Goal: Information Seeking & Learning: Stay updated

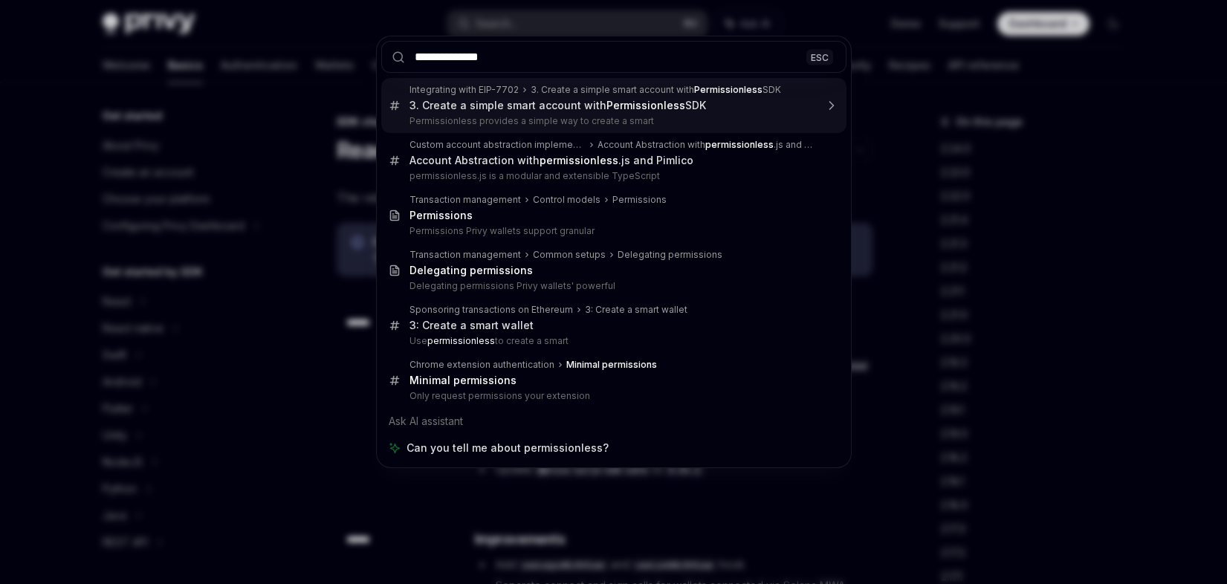
scroll to position [311, 0]
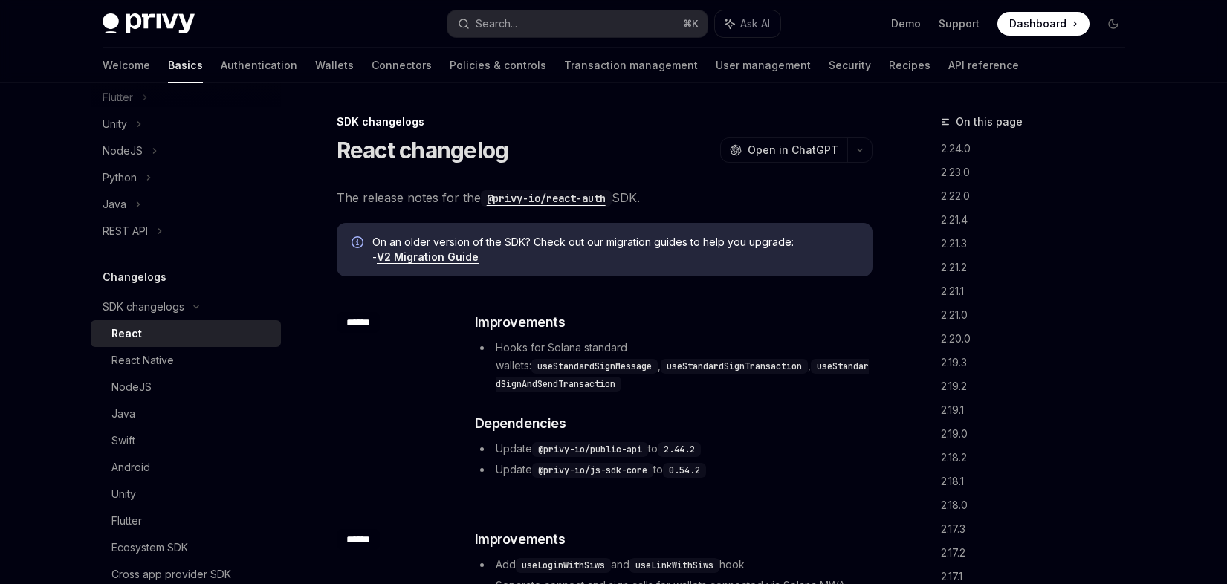
scroll to position [83, 0]
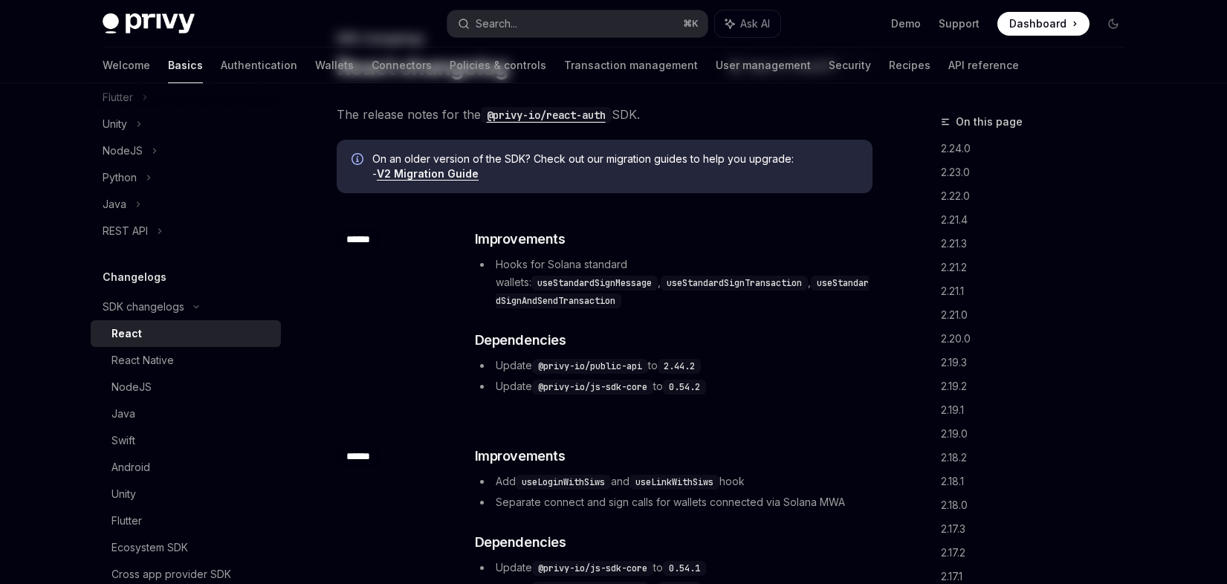
type textarea "*"
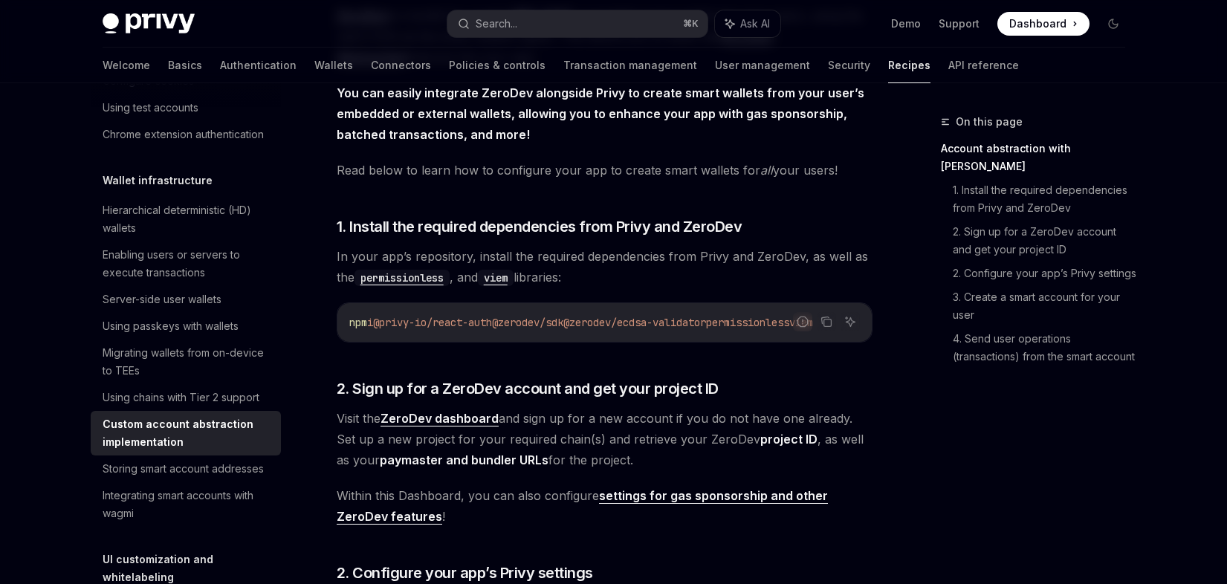
scroll to position [0, 0]
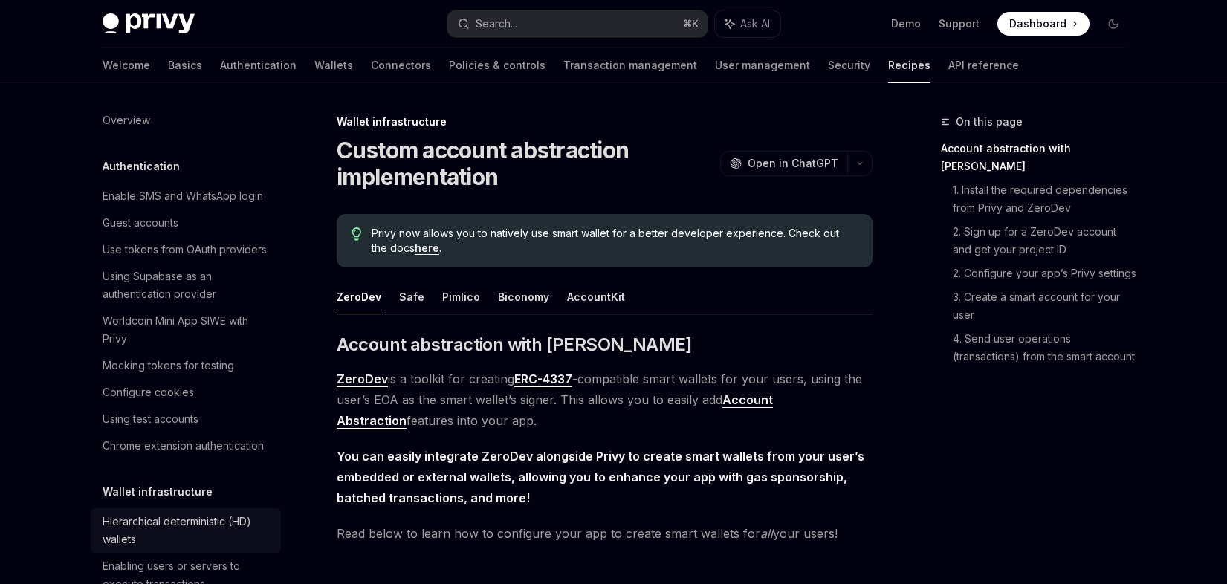
scroll to position [411, 0]
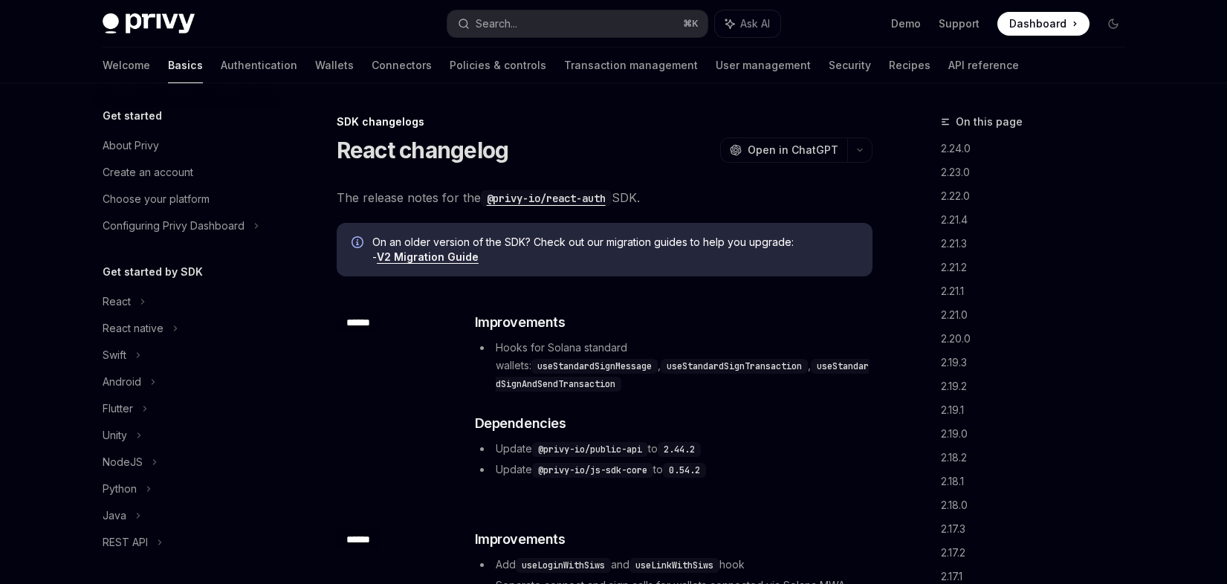
scroll to position [311, 0]
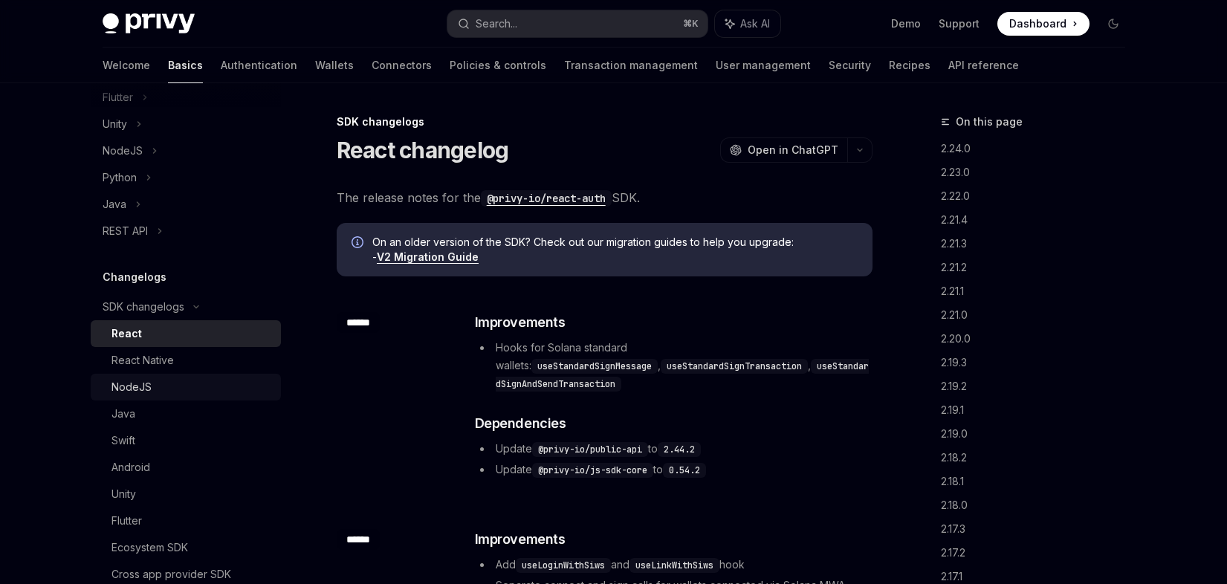
click at [152, 380] on div "NodeJS" at bounding box center [191, 387] width 161 height 18
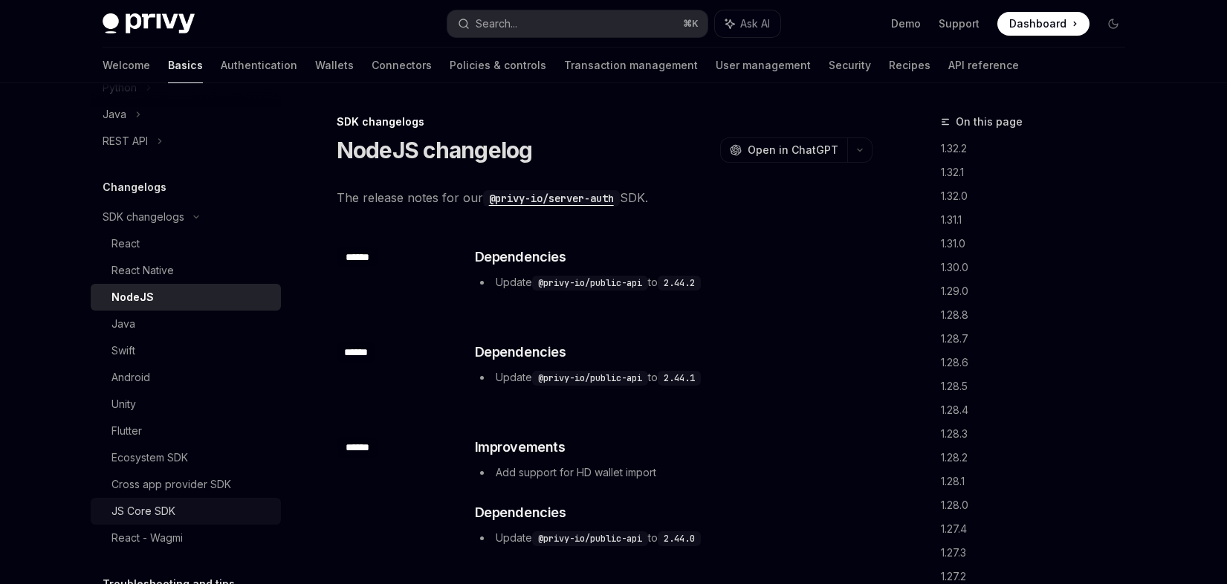
scroll to position [421, 0]
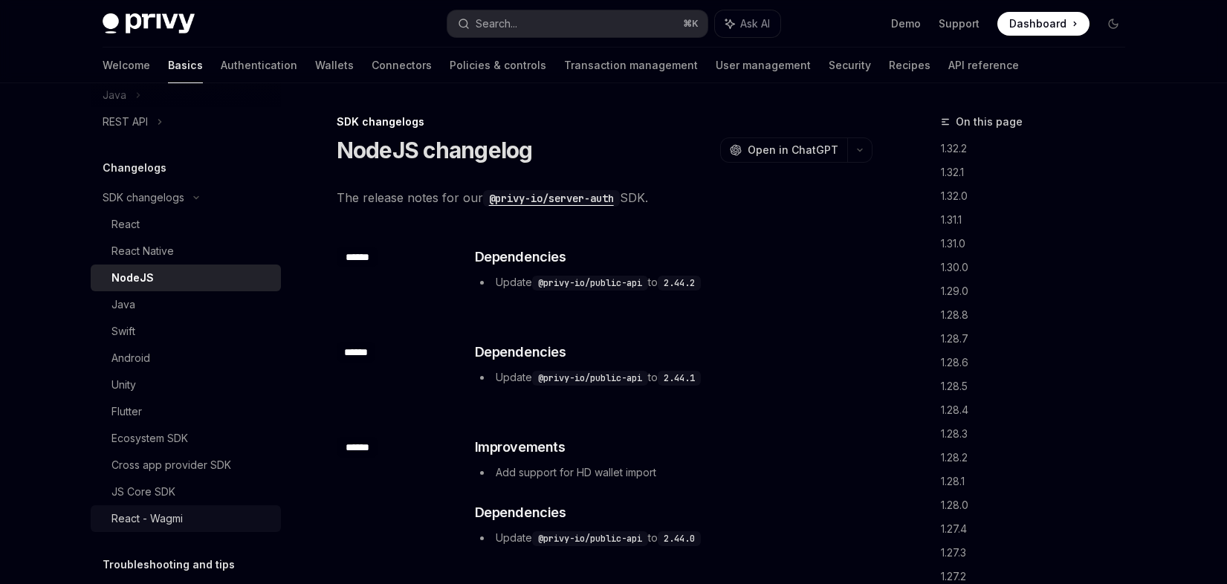
click at [158, 513] on div "React - Wagmi" at bounding box center [146, 519] width 71 height 18
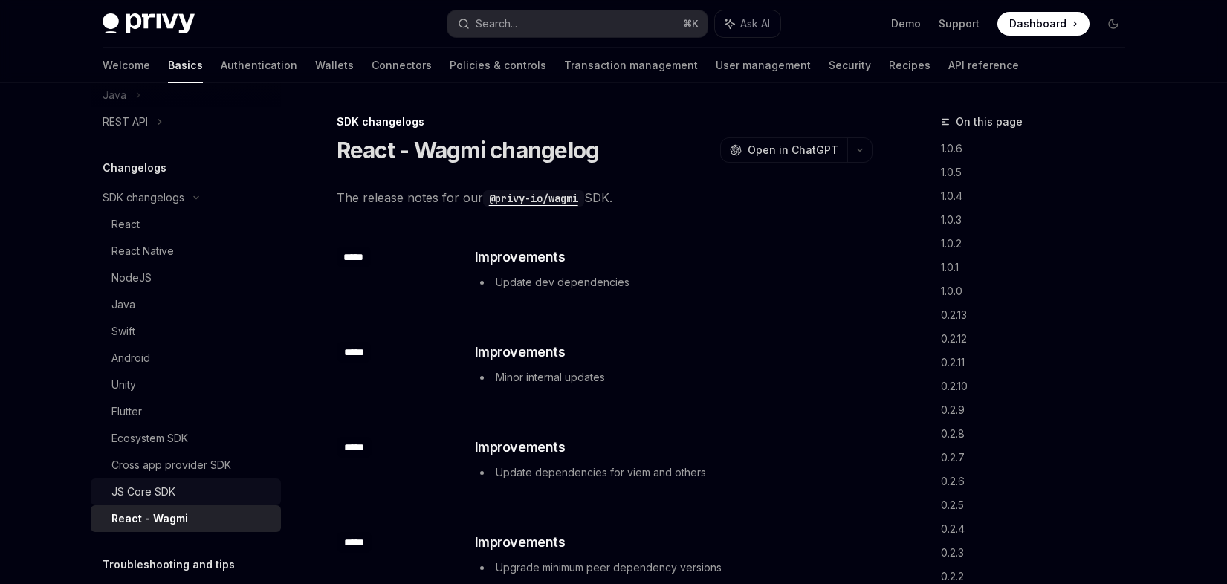
click at [158, 500] on div "JS Core SDK" at bounding box center [143, 492] width 64 height 18
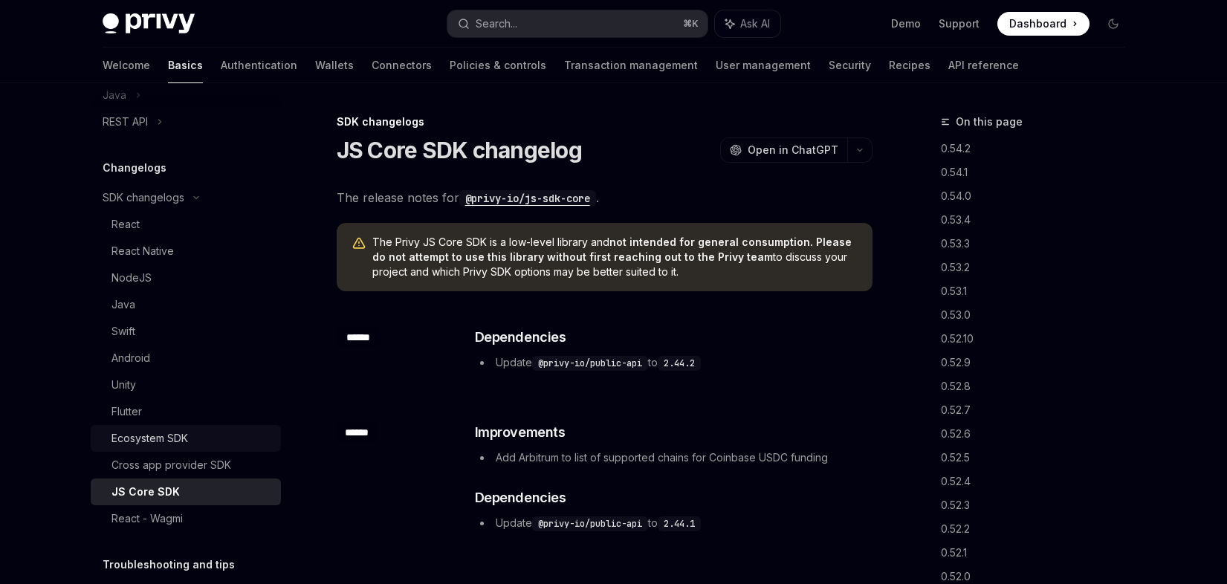
scroll to position [401, 0]
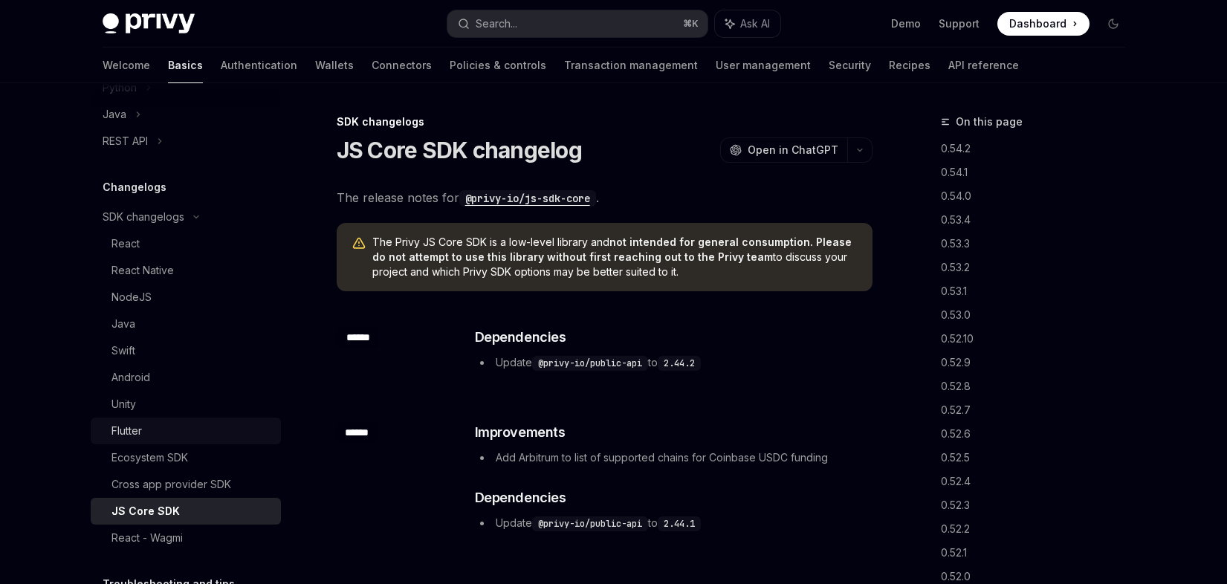
click at [192, 428] on div "Flutter" at bounding box center [191, 431] width 161 height 18
type textarea "*"
